Goal: Information Seeking & Learning: Understand process/instructions

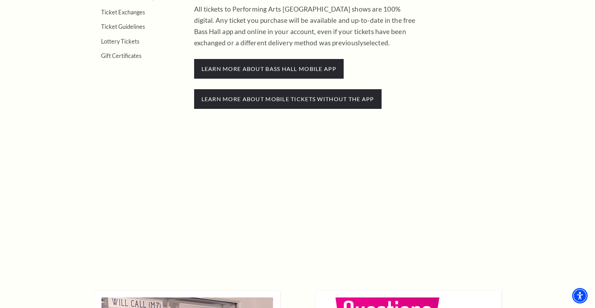
scroll to position [331, 0]
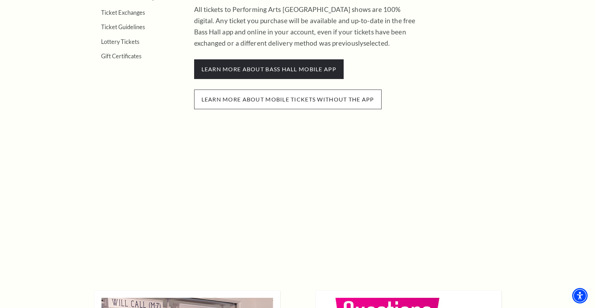
click at [269, 100] on span "Learn more about mobile tickets without the app" at bounding box center [287, 99] width 187 height 20
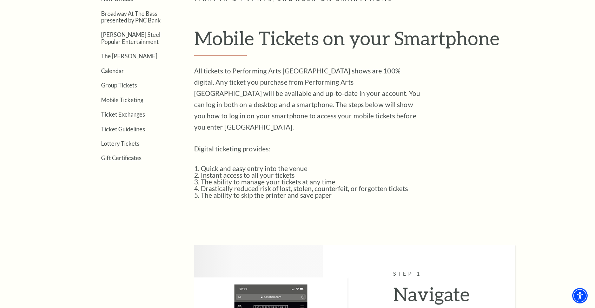
scroll to position [213, 0]
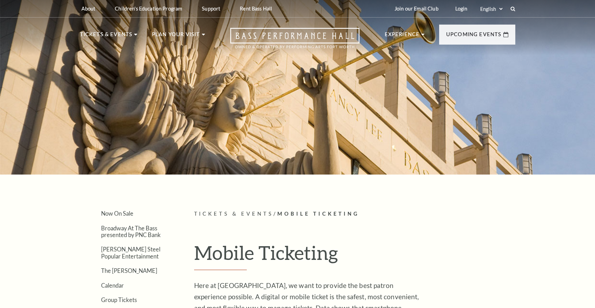
scroll to position [331, 0]
